Goal: Task Accomplishment & Management: Manage account settings

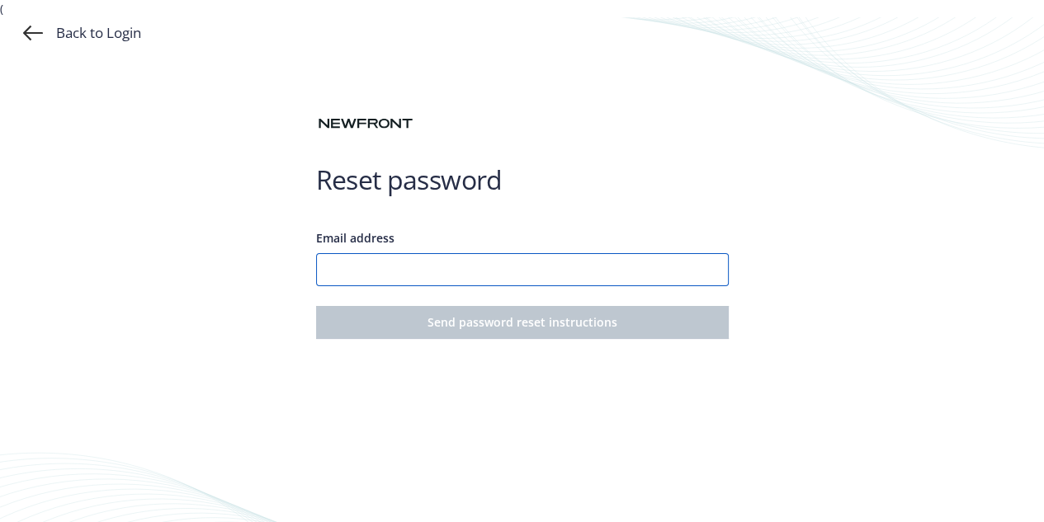
click at [619, 271] on input "Email address" at bounding box center [522, 269] width 413 height 33
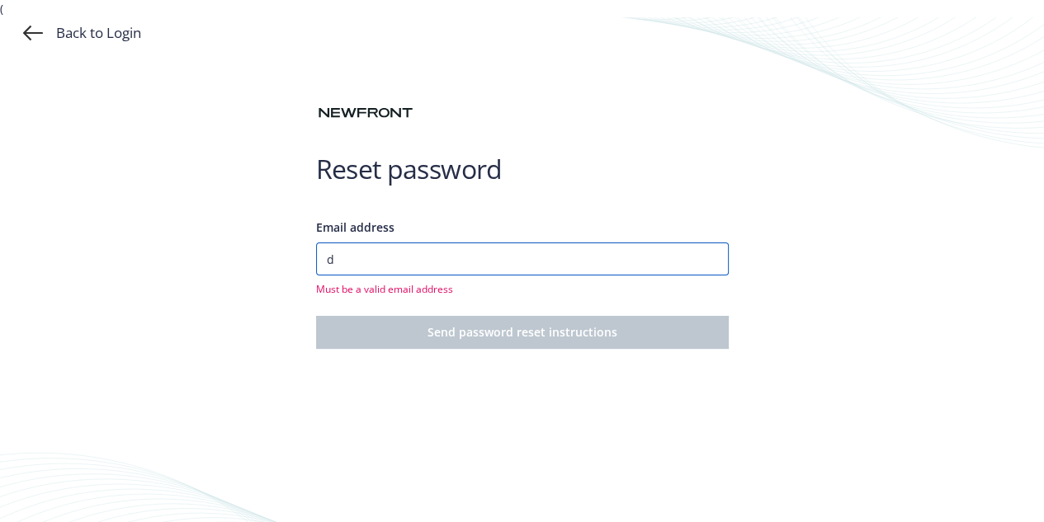
type input "[EMAIL_ADDRESS][DOMAIN_NAME]"
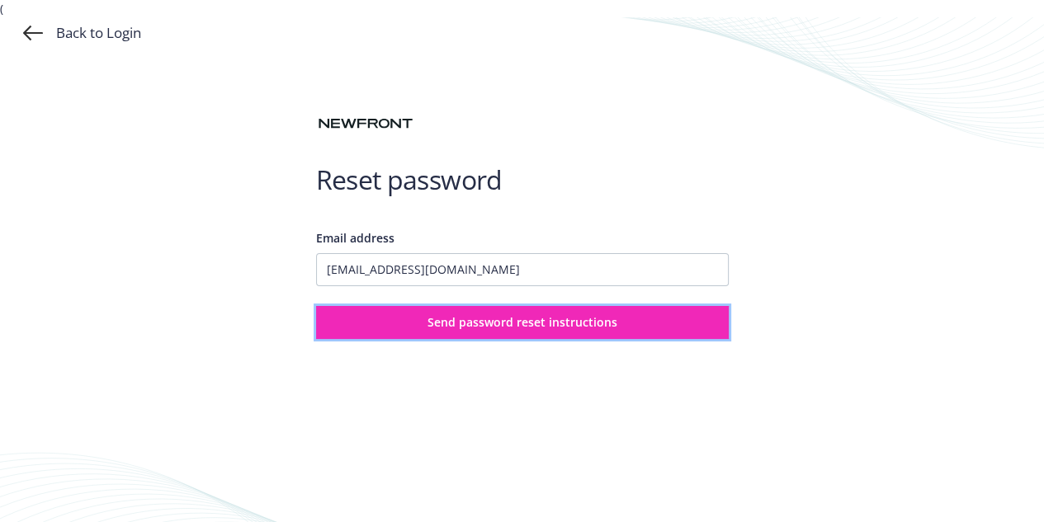
click at [522, 321] on span "Send password reset instructions" at bounding box center [522, 322] width 190 height 16
